Goal: Book appointment/travel/reservation

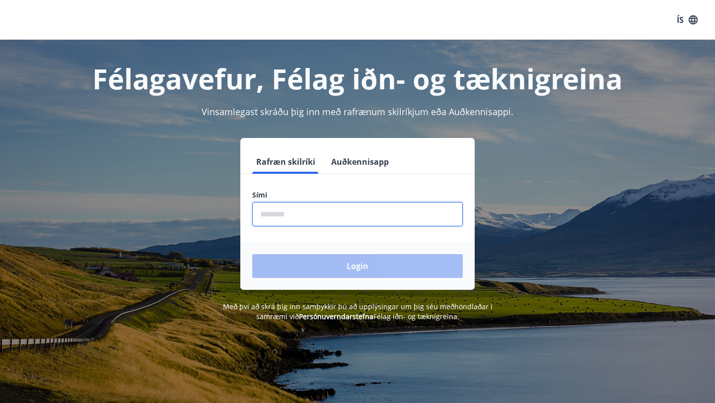
click at [286, 216] on input "phone" at bounding box center [357, 214] width 210 height 24
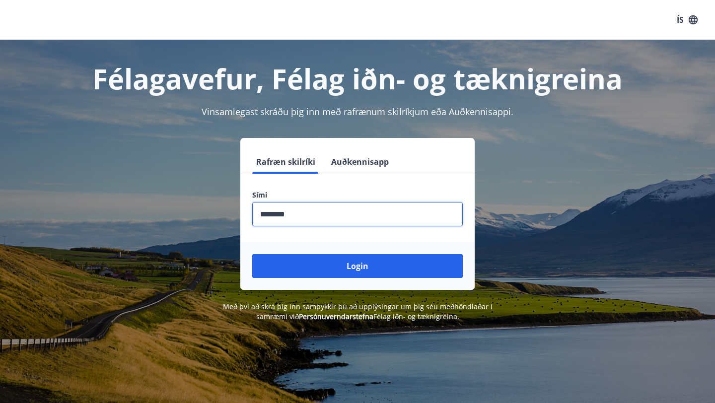
type input "********"
click at [252, 254] on button "Login" at bounding box center [357, 266] width 210 height 24
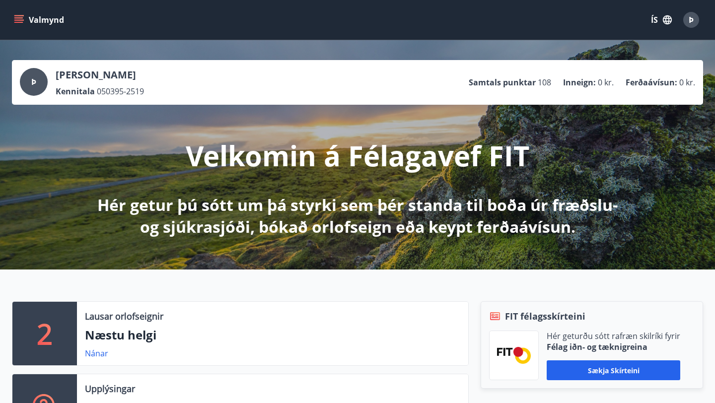
click at [20, 23] on icon "menu" at bounding box center [19, 20] width 10 height 10
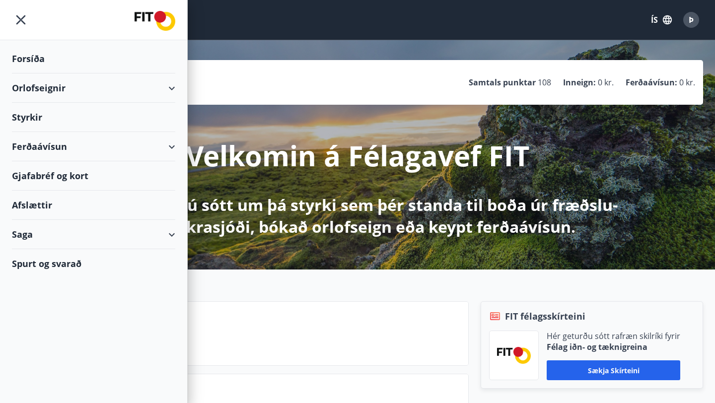
click at [55, 84] on div "Orlofseignir" at bounding box center [93, 87] width 163 height 29
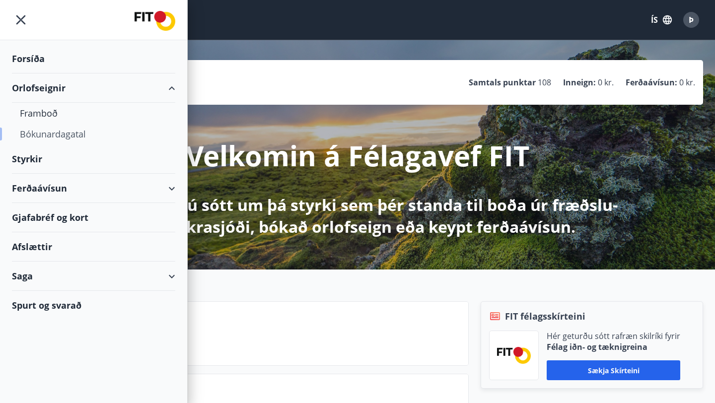
click at [48, 131] on div "Bókunardagatal" at bounding box center [93, 134] width 147 height 21
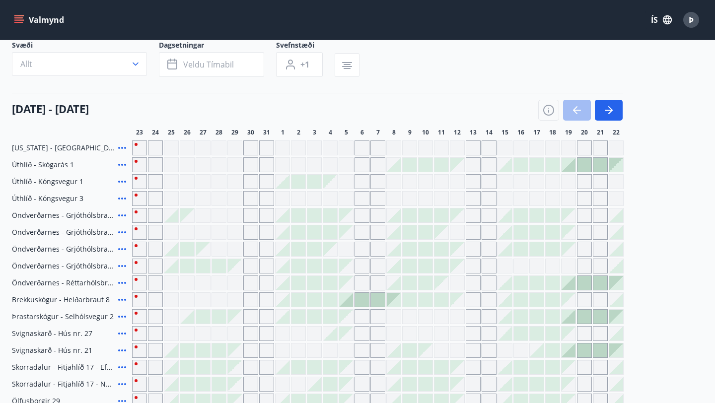
scroll to position [74, 0]
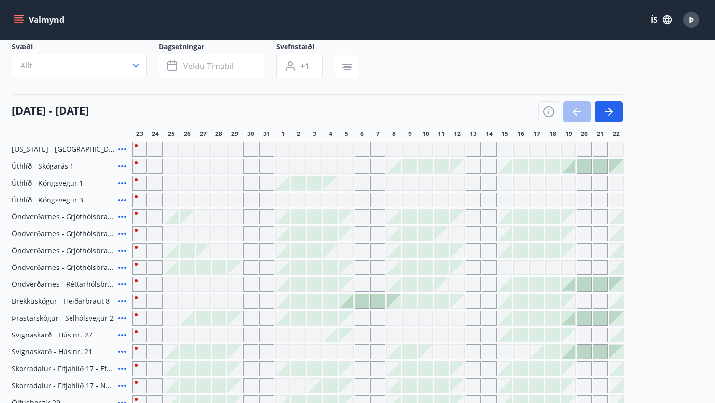
click at [298, 238] on div at bounding box center [298, 234] width 14 height 14
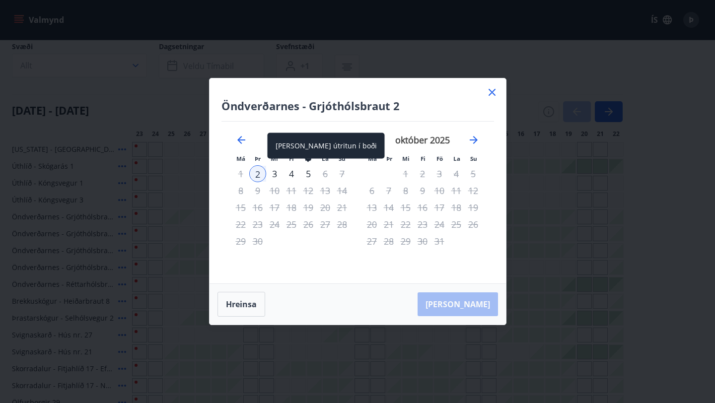
click at [306, 176] on div "5" at bounding box center [308, 173] width 17 height 17
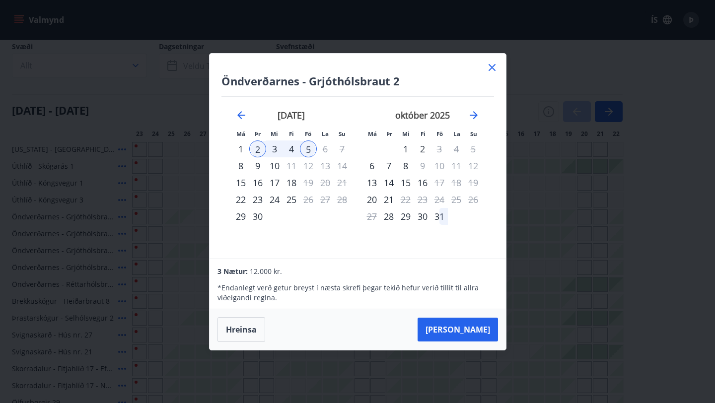
click at [494, 71] on icon at bounding box center [492, 68] width 12 height 12
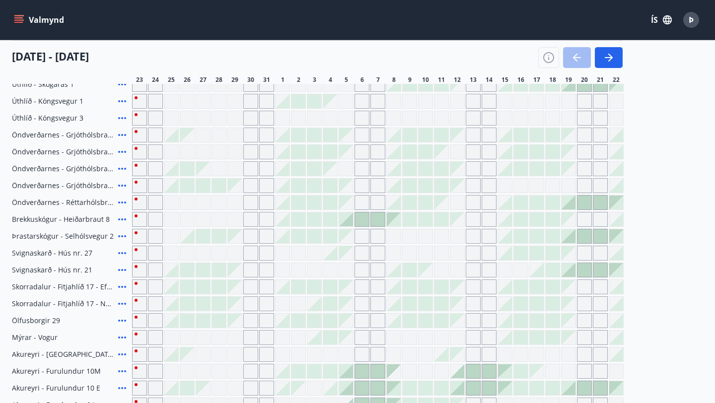
scroll to position [160, 0]
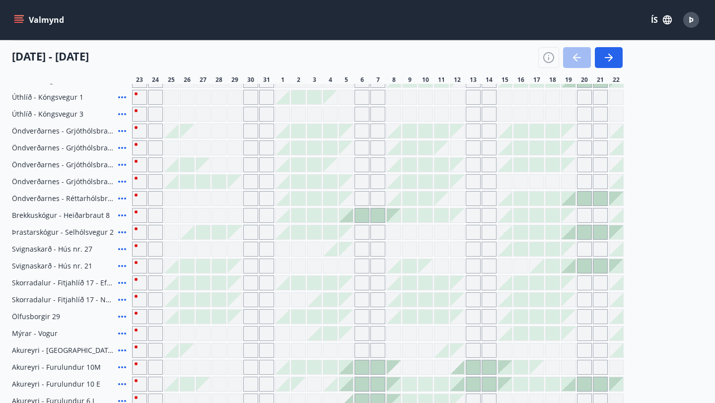
click at [122, 214] on icon at bounding box center [122, 215] width 12 height 12
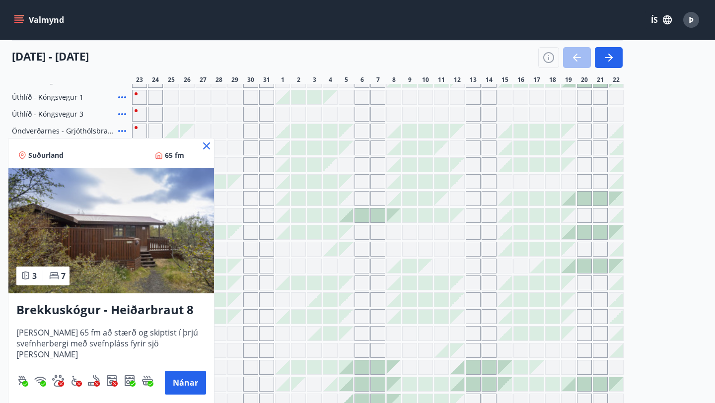
click at [213, 144] on div "Suðurland 65 fm" at bounding box center [110, 153] width 205 height 30
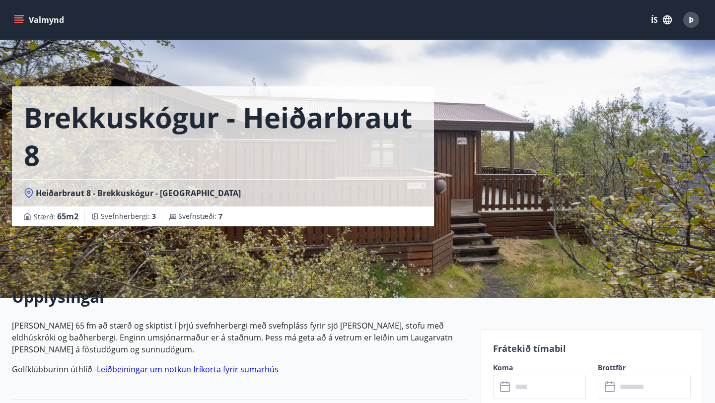
scroll to position [33, 0]
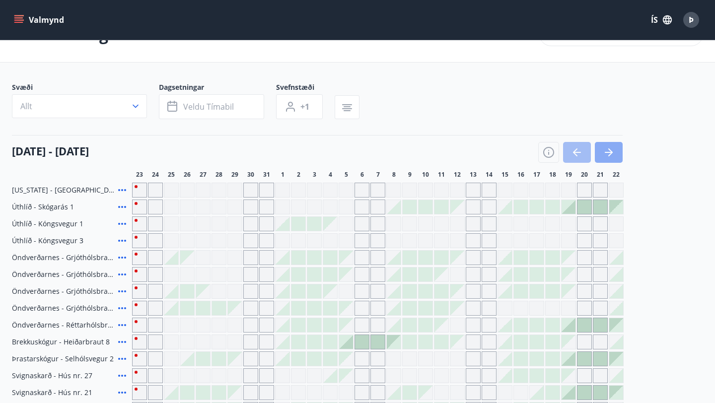
click at [616, 146] on button "button" at bounding box center [609, 152] width 28 height 21
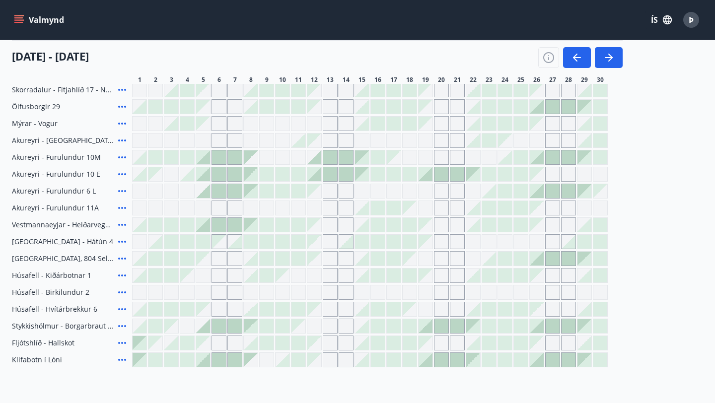
scroll to position [371, 0]
click at [616, 57] on button "button" at bounding box center [609, 57] width 28 height 21
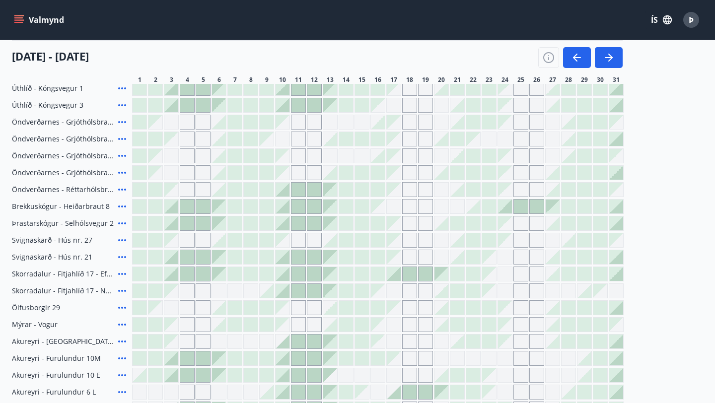
scroll to position [170, 0]
click at [119, 188] on icon at bounding box center [122, 189] width 8 height 2
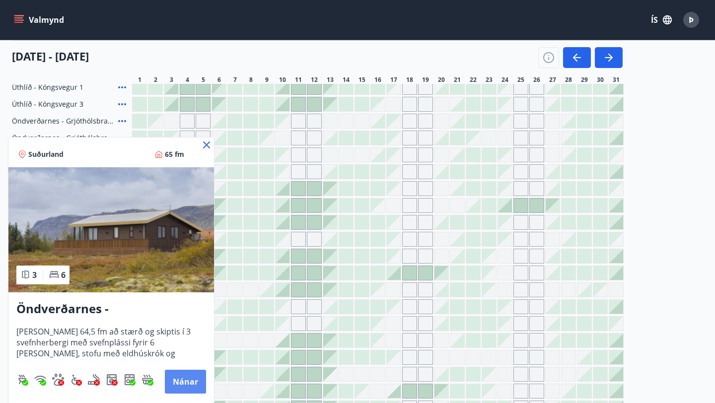
click at [185, 377] on button "Nánar" at bounding box center [185, 382] width 41 height 24
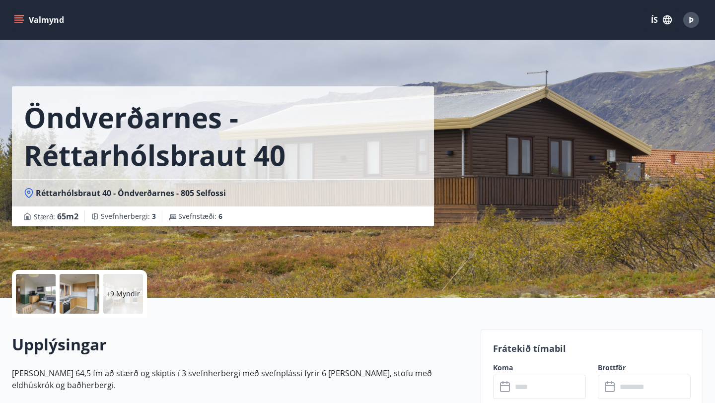
click at [34, 287] on div at bounding box center [36, 294] width 40 height 40
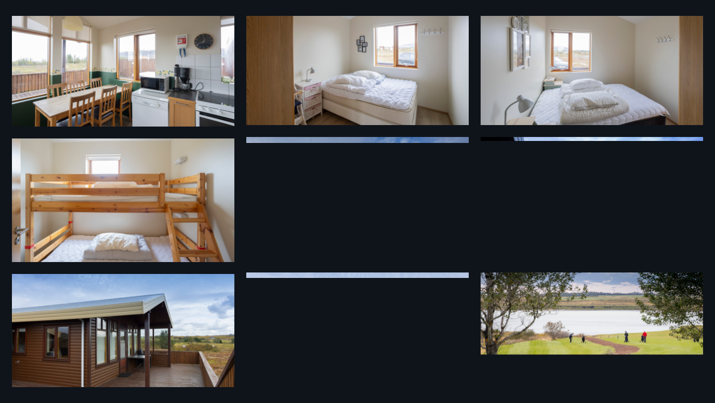
scroll to position [339, 0]
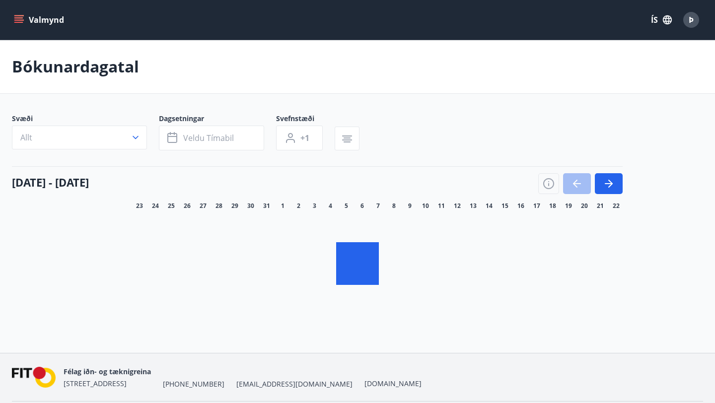
scroll to position [33, 0]
